Goal: Navigation & Orientation: Go to known website

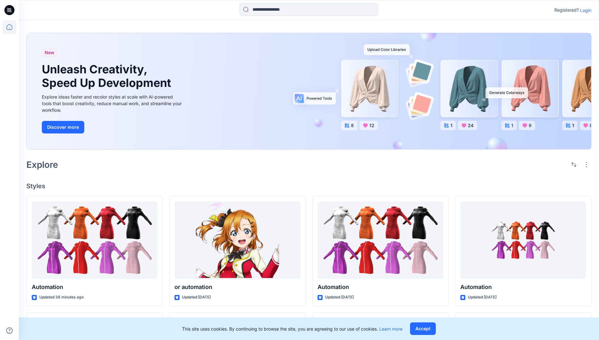
click at [585, 10] on p "Login" at bounding box center [586, 10] width 11 height 7
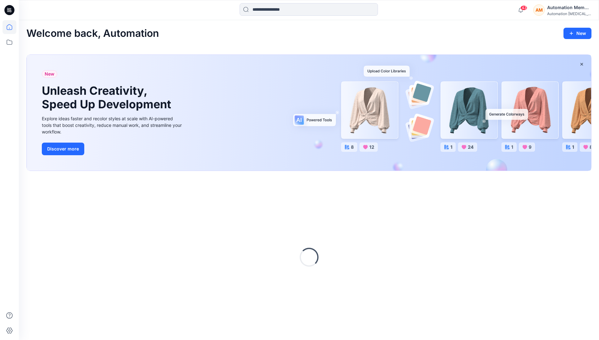
click at [11, 27] on icon at bounding box center [10, 27] width 14 height 14
